Goal: Task Accomplishment & Management: Complete application form

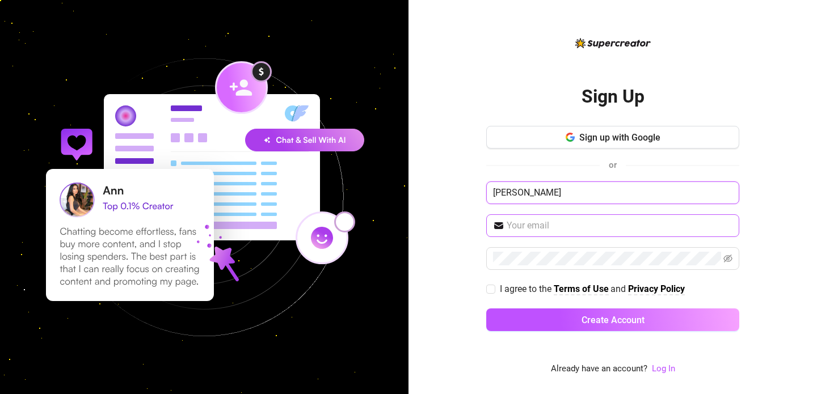
type input "Ollie Beasley"
type input "contact@unlockedtalent.co.uk"
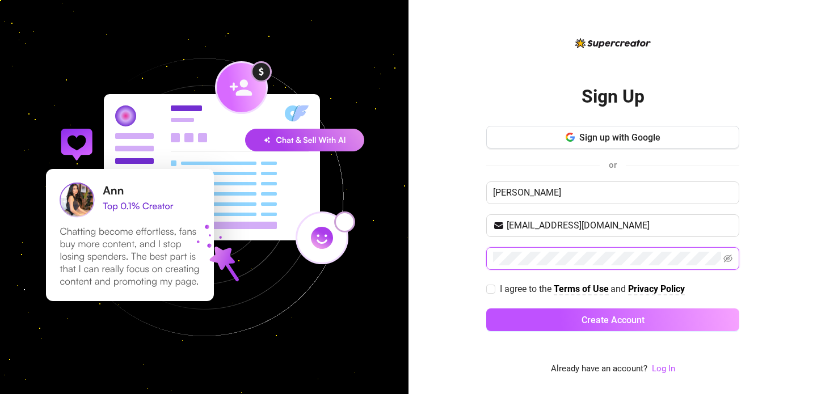
click at [613, 319] on button "Create Account" at bounding box center [612, 320] width 253 height 23
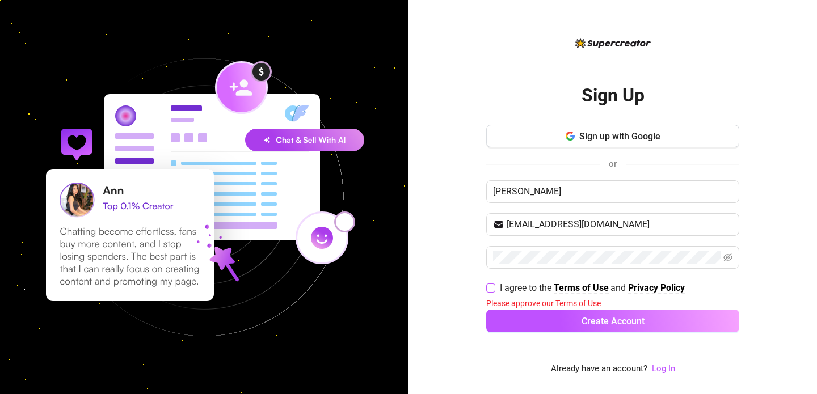
click at [494, 289] on input "I agree to the Terms of Use and Privacy Policy" at bounding box center [490, 288] width 8 height 8
checkbox input "true"
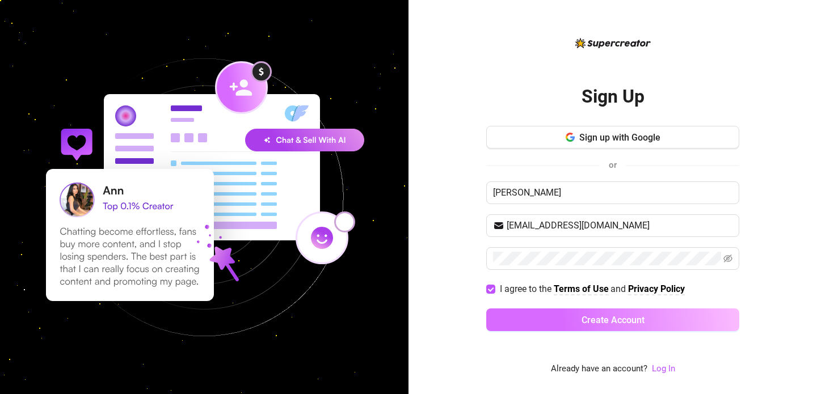
click at [524, 320] on button "Create Account" at bounding box center [612, 320] width 253 height 23
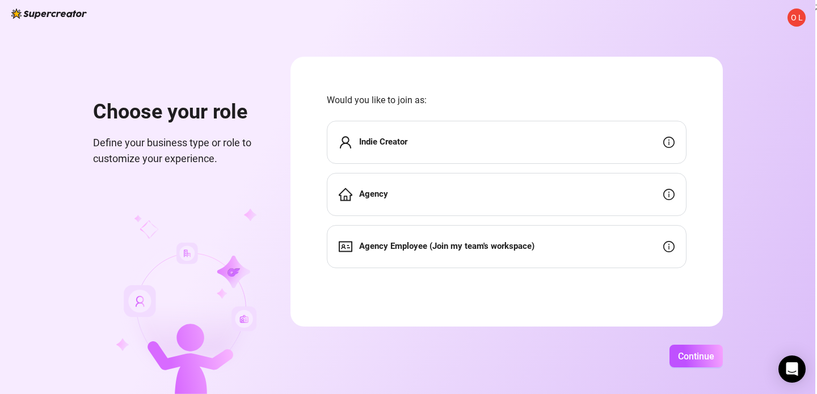
click at [472, 203] on div "Agency" at bounding box center [507, 194] width 360 height 43
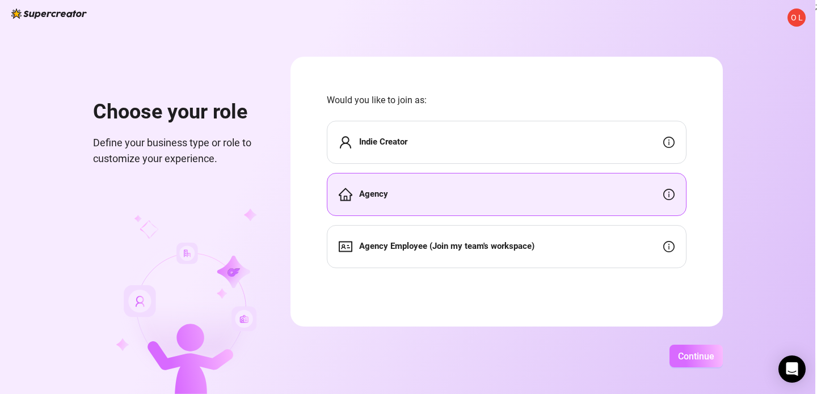
click at [720, 362] on button "Continue" at bounding box center [696, 356] width 53 height 23
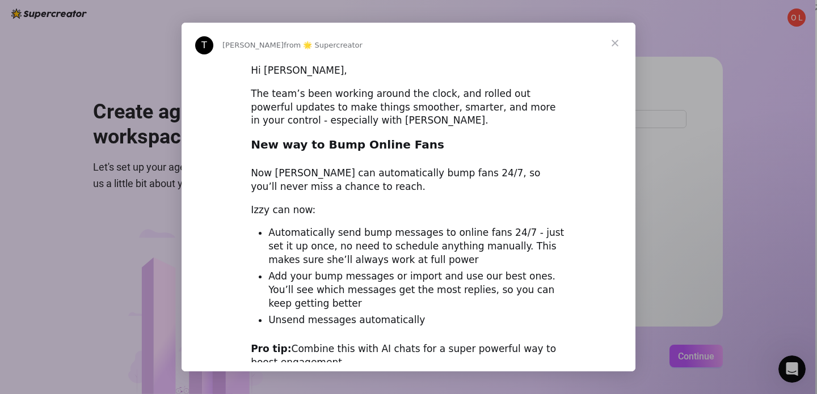
click at [616, 42] on span "Close" at bounding box center [615, 43] width 41 height 41
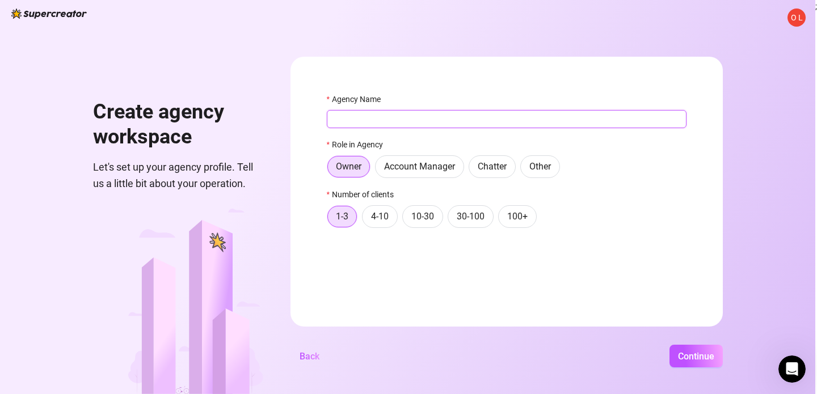
click at [434, 118] on input "Agency Name" at bounding box center [507, 119] width 360 height 18
click at [57, 14] on img at bounding box center [48, 14] width 75 height 10
click at [329, 349] on button "Back" at bounding box center [310, 356] width 38 height 23
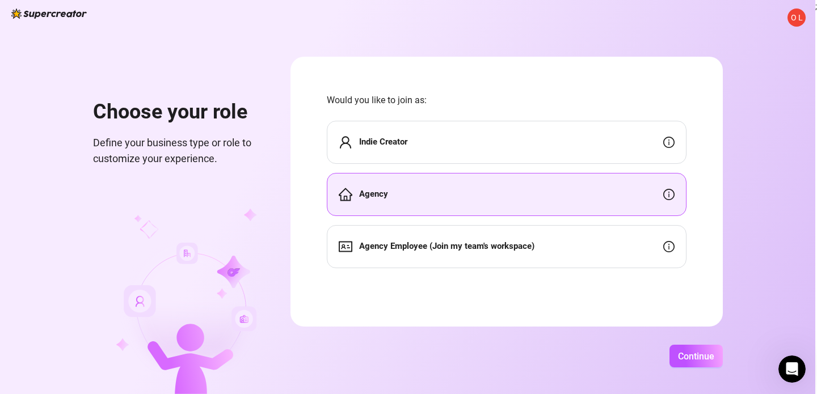
click at [405, 148] on span "Indie Creator" at bounding box center [383, 143] width 48 height 14
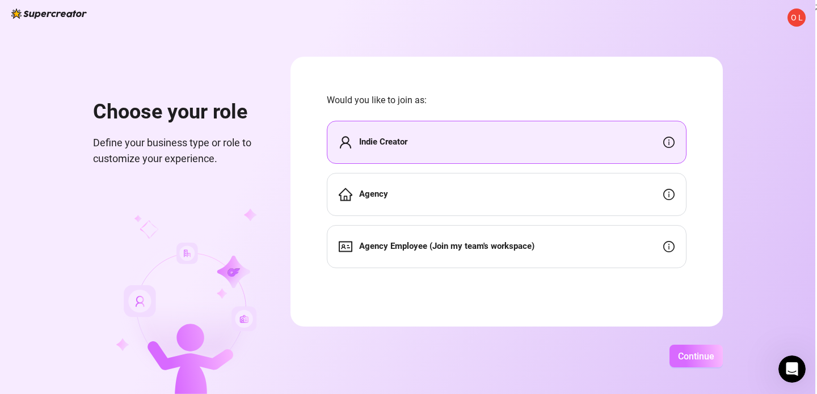
click at [714, 355] on span "Continue" at bounding box center [696, 356] width 36 height 11
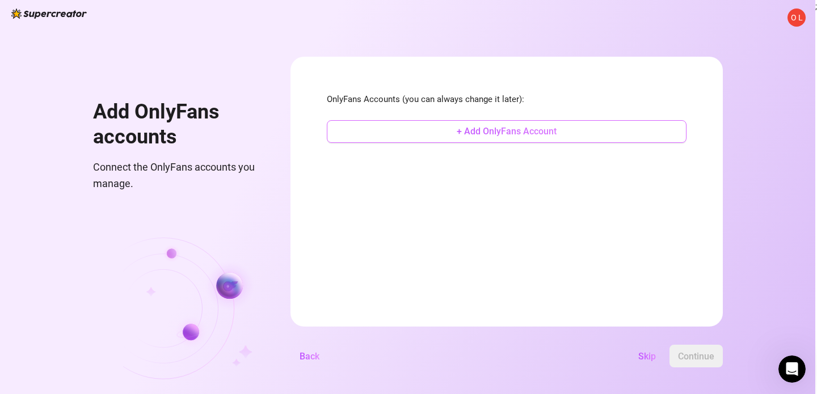
click at [557, 127] on span "+ Add OnlyFans Account" at bounding box center [507, 131] width 100 height 11
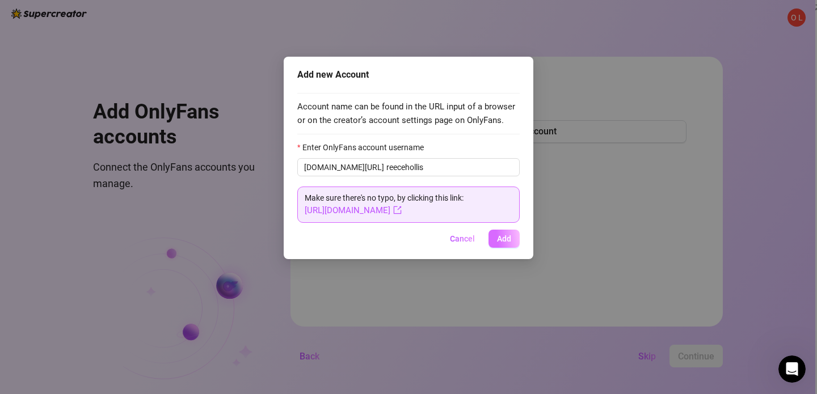
type input "reecehollis"
click at [513, 238] on button "Add" at bounding box center [504, 239] width 31 height 18
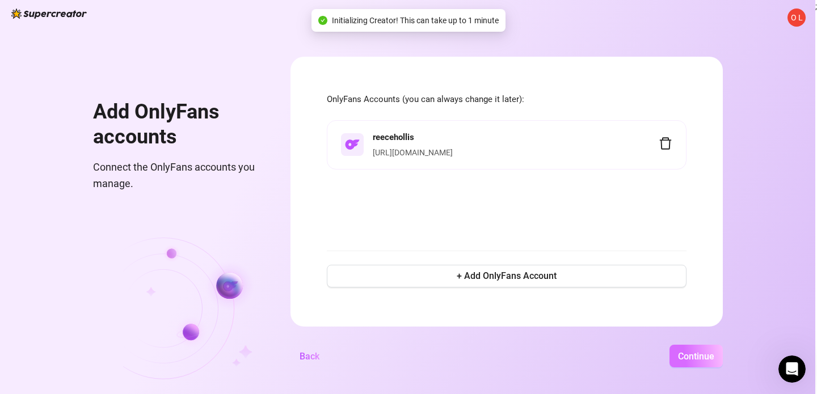
click at [723, 350] on button "Continue" at bounding box center [696, 356] width 53 height 23
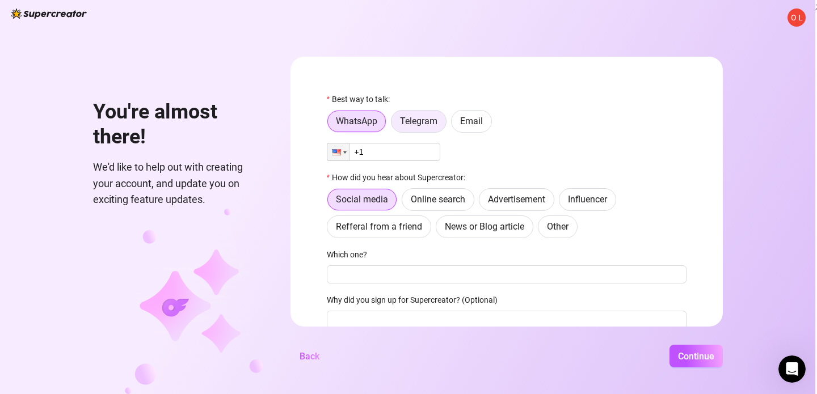
click at [438, 121] on span "Telegram" at bounding box center [418, 121] width 37 height 11
click at [394, 124] on input "Telegram" at bounding box center [394, 124] width 0 height 0
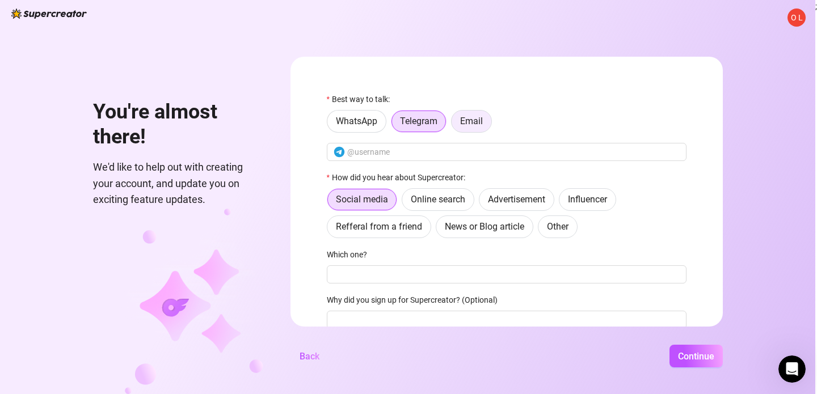
click at [483, 119] on span "Email" at bounding box center [471, 121] width 23 height 11
click at [455, 124] on input "Email" at bounding box center [455, 124] width 0 height 0
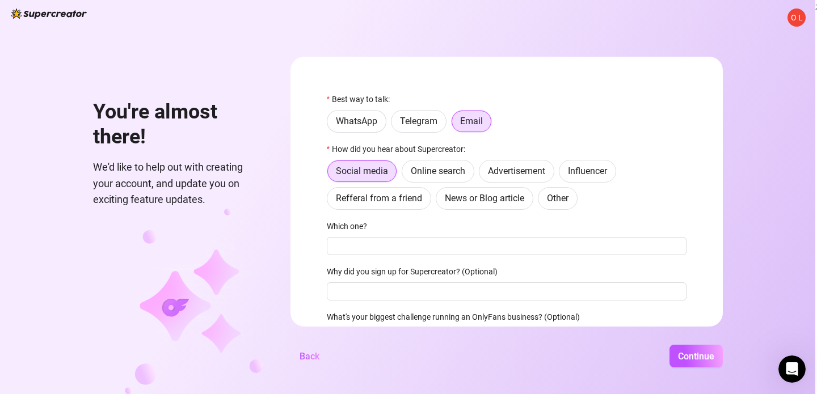
scroll to position [10, 0]
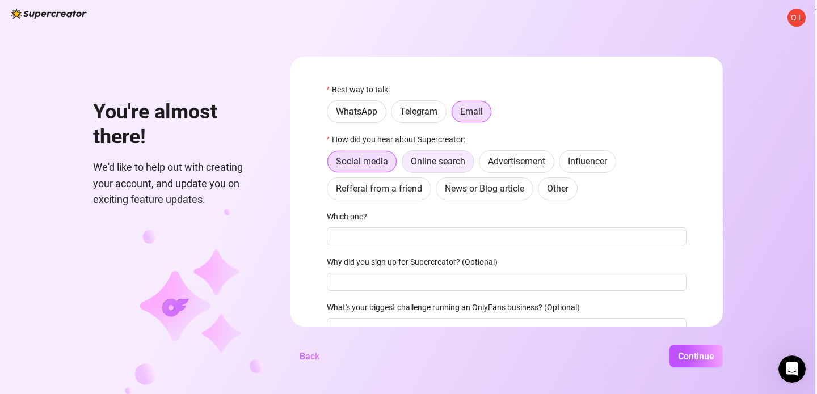
click at [465, 162] on span "Online search" at bounding box center [438, 161] width 54 height 11
click at [405, 165] on input "Online search" at bounding box center [405, 165] width 0 height 0
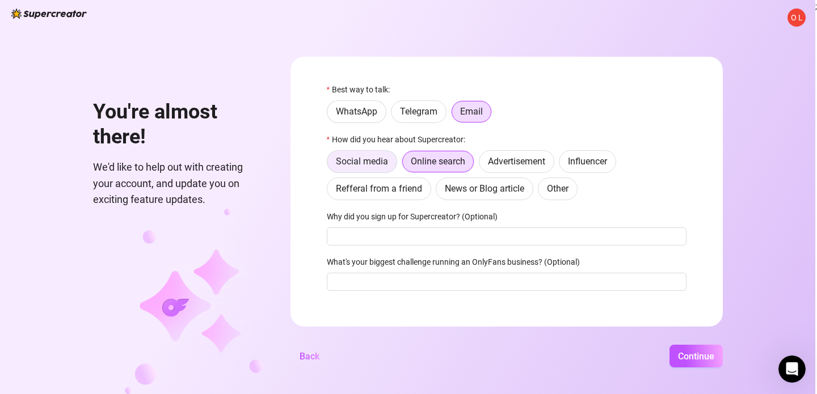
click at [388, 159] on span "Social media" at bounding box center [362, 161] width 52 height 11
click at [330, 165] on input "Social media" at bounding box center [330, 165] width 0 height 0
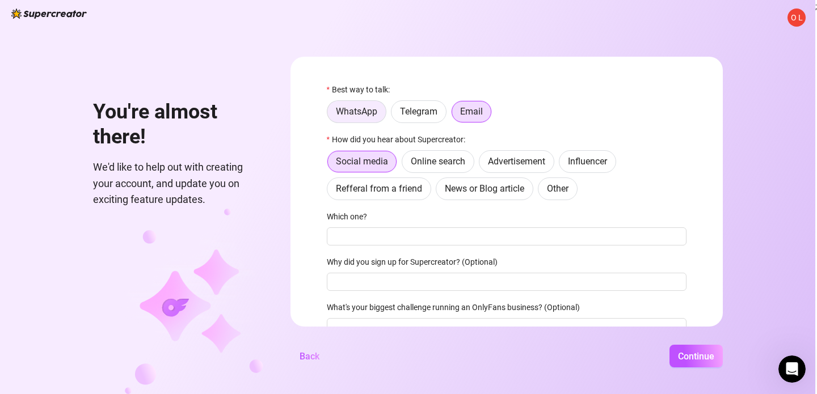
click at [377, 111] on span "WhatsApp" at bounding box center [356, 111] width 41 height 11
click at [330, 115] on input "WhatsApp" at bounding box center [330, 115] width 0 height 0
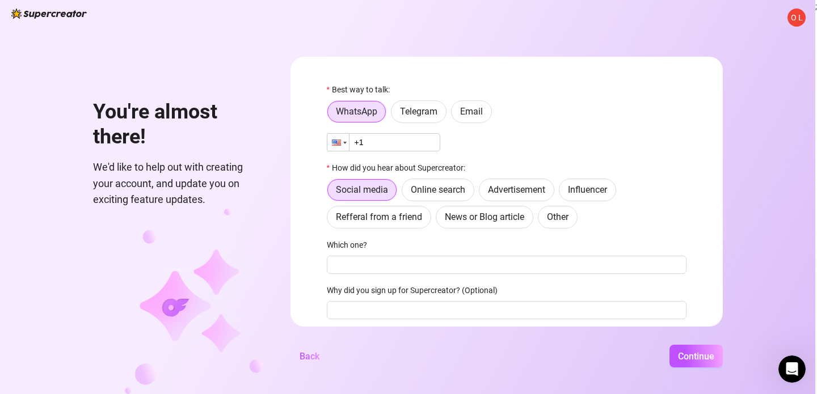
click at [349, 146] on div at bounding box center [338, 142] width 22 height 17
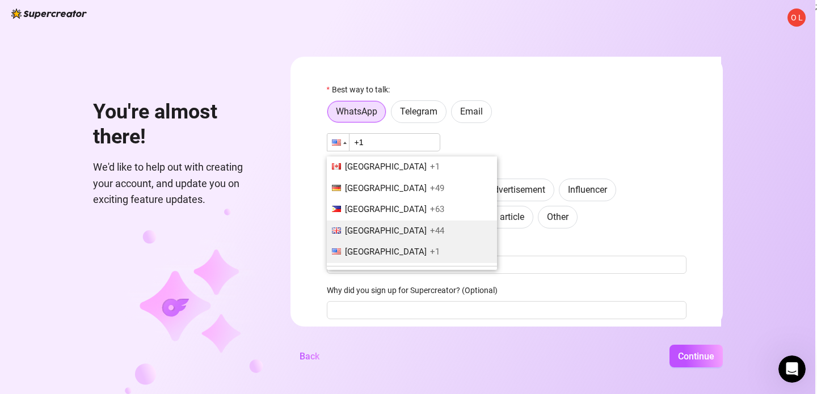
click at [423, 226] on span "United Kingdom" at bounding box center [386, 231] width 82 height 10
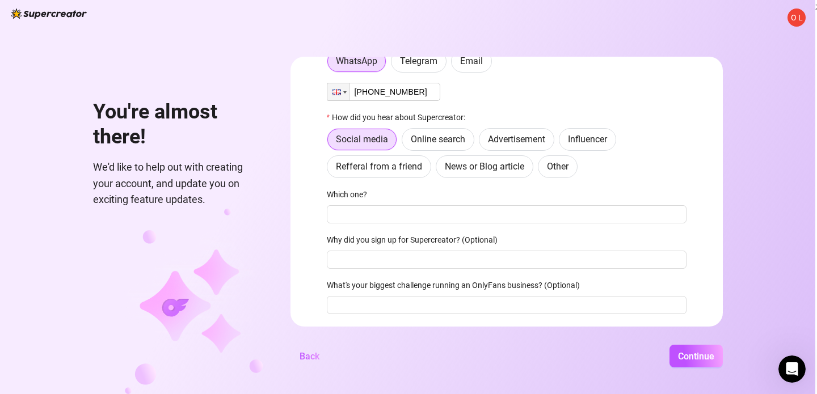
scroll to position [61, 0]
type input "+44 7805 433339"
click at [465, 137] on span "Online search" at bounding box center [438, 138] width 54 height 11
click at [405, 141] on input "Online search" at bounding box center [405, 141] width 0 height 0
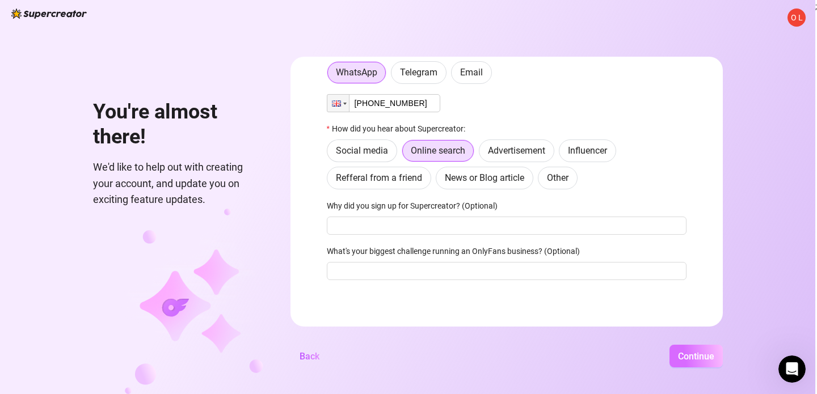
click at [714, 356] on span "Continue" at bounding box center [696, 356] width 36 height 11
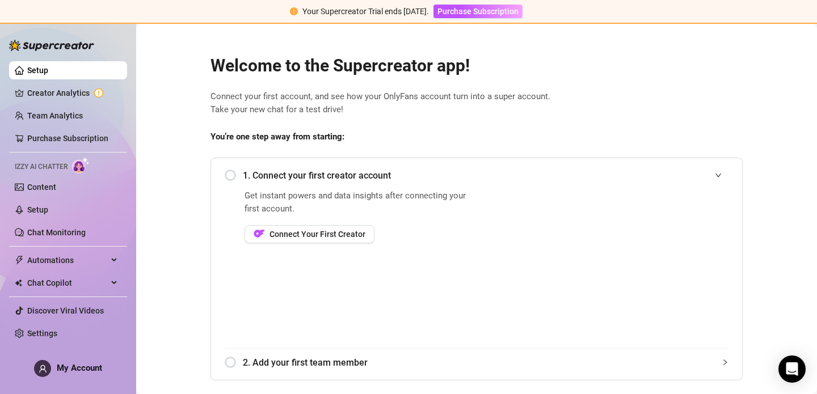
click at [630, 5] on div "Your Supercreator Trial ends in 14 days. Purchase Subscription" at bounding box center [408, 12] width 817 height 24
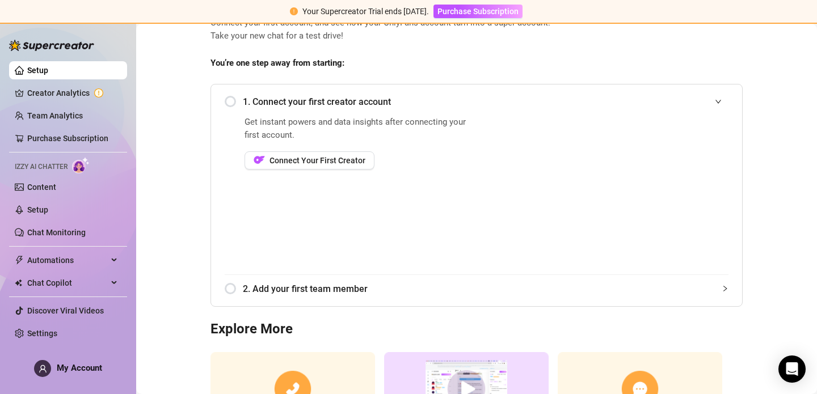
scroll to position [55, 0]
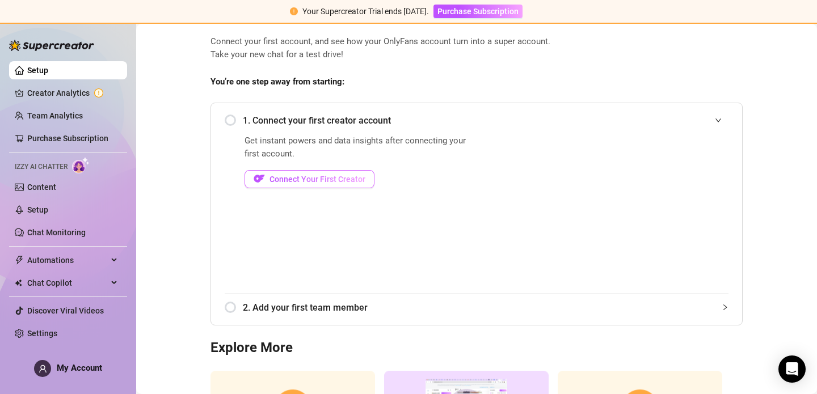
click at [297, 181] on span "Connect Your First Creator" at bounding box center [318, 179] width 96 height 9
